Goal: Navigation & Orientation: Find specific page/section

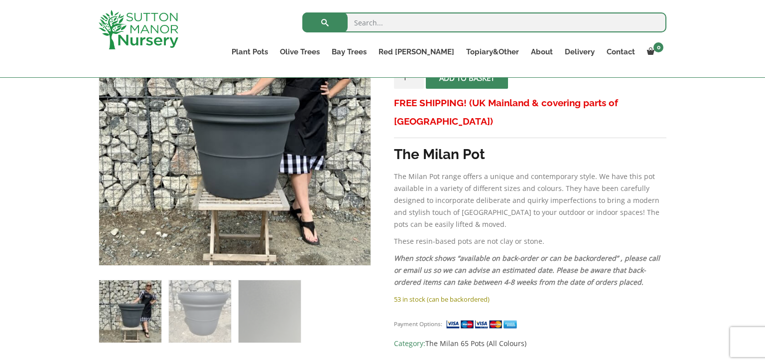
scroll to position [238, 0]
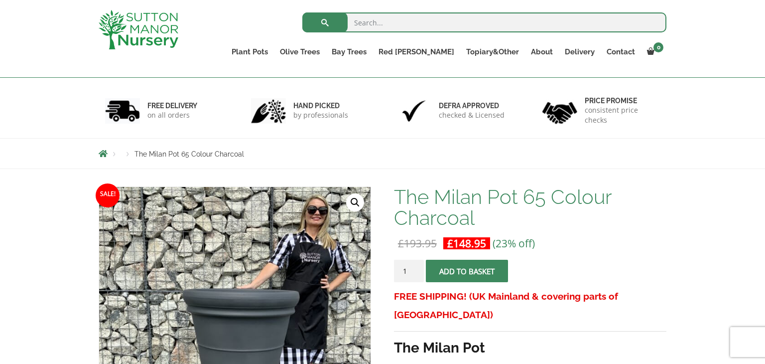
scroll to position [0, 0]
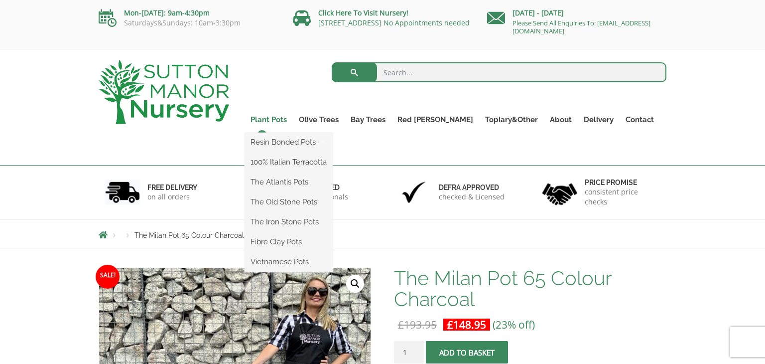
click at [293, 116] on link "Plant Pots" at bounding box center [269, 120] width 48 height 14
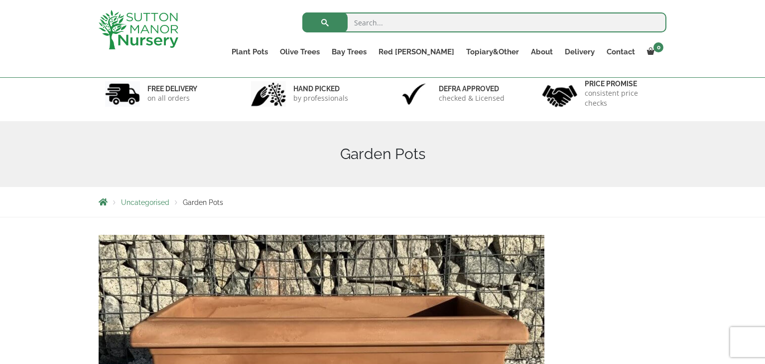
scroll to position [59, 0]
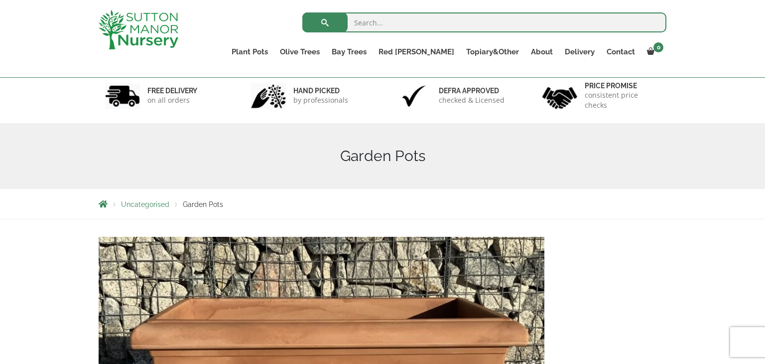
click at [202, 207] on span "Garden Pots" at bounding box center [203, 204] width 40 height 8
click at [202, 213] on div "Uncategorised Garden Pots" at bounding box center [382, 204] width 583 height 30
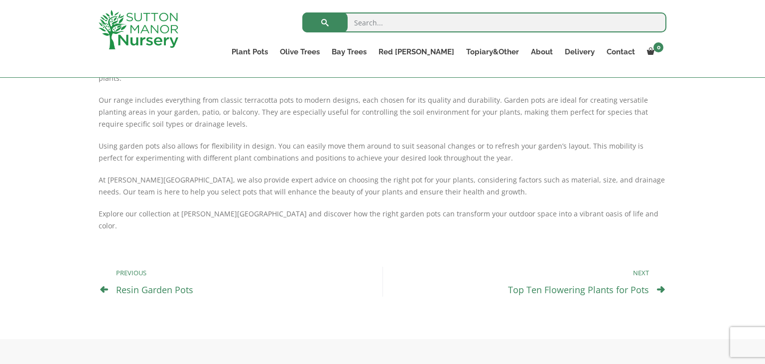
scroll to position [502, 0]
click at [142, 283] on link "Resin Garden Pots" at bounding box center [154, 289] width 77 height 12
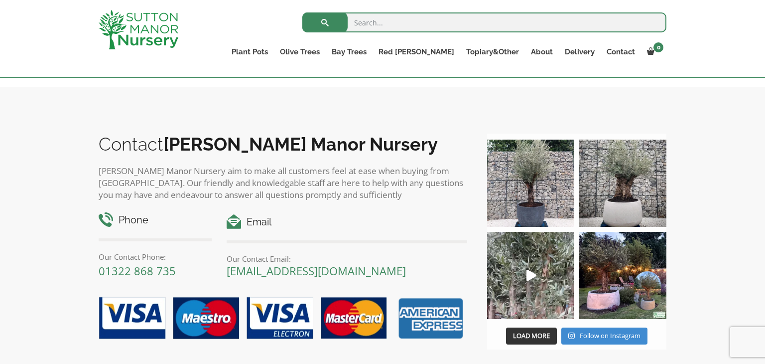
scroll to position [778, 0]
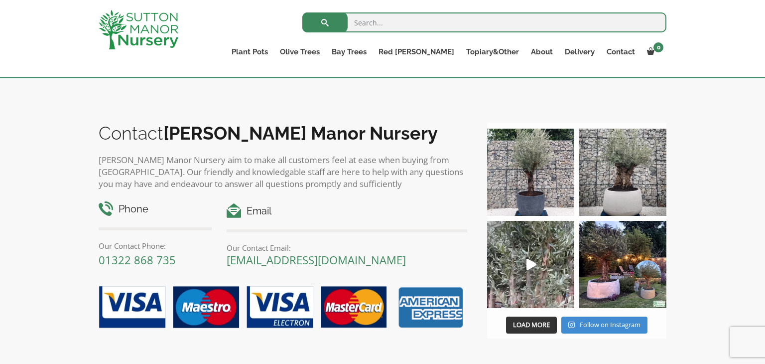
click at [538, 148] on img at bounding box center [530, 172] width 87 height 87
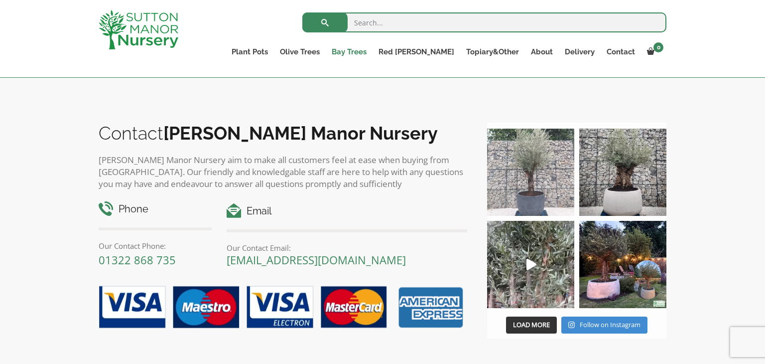
click at [373, 50] on link "Bay Trees" at bounding box center [349, 52] width 47 height 14
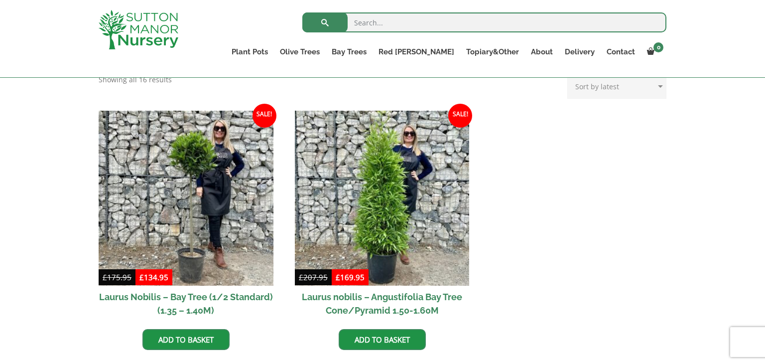
scroll to position [409, 0]
